Goal: Transaction & Acquisition: Purchase product/service

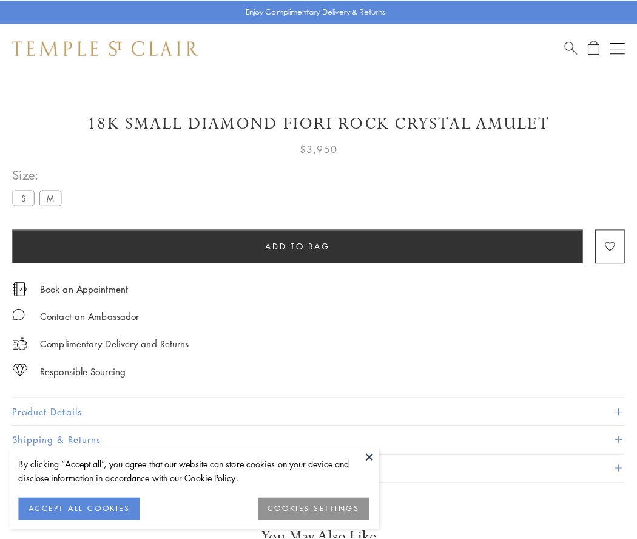
scroll to position [52, 0]
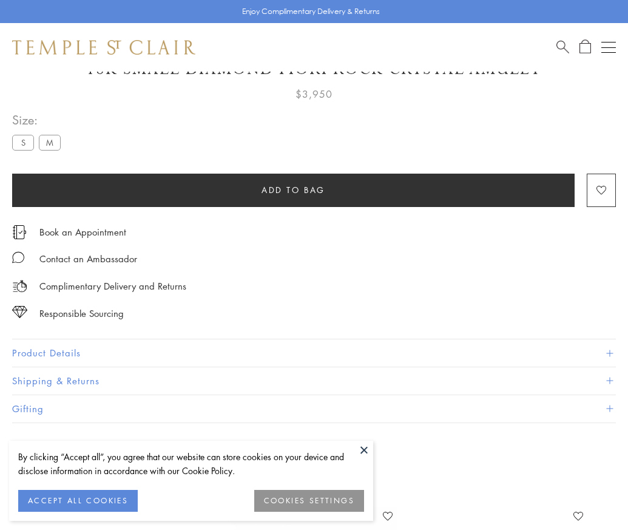
click at [293, 189] on span "Add to bag" at bounding box center [294, 189] width 64 height 13
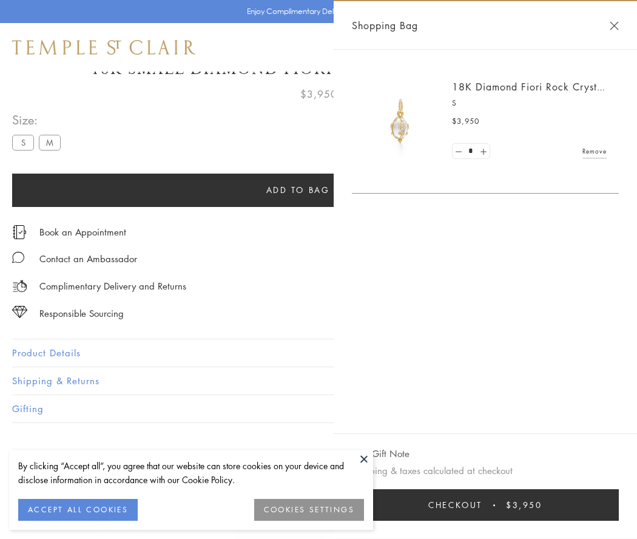
click at [485, 505] on button "Checkout $3,950" at bounding box center [485, 505] width 267 height 32
